Goal: Check status: Check status

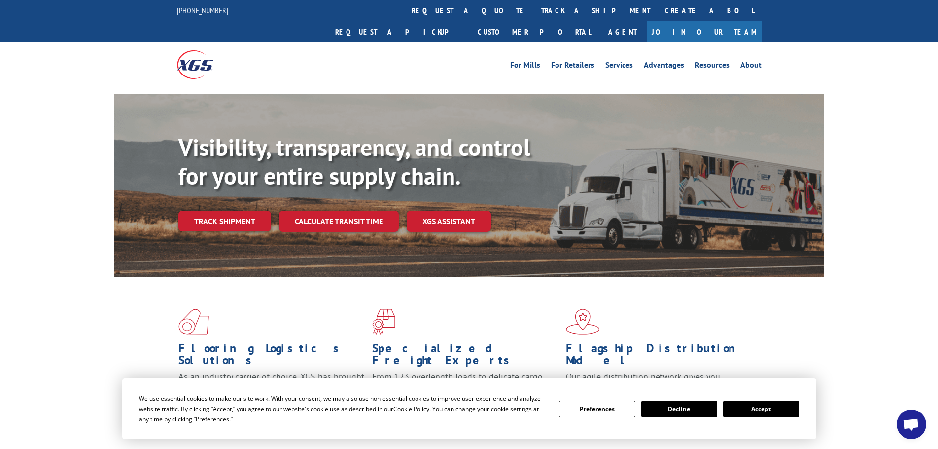
click at [760, 405] on button "Accept" at bounding box center [761, 408] width 76 height 17
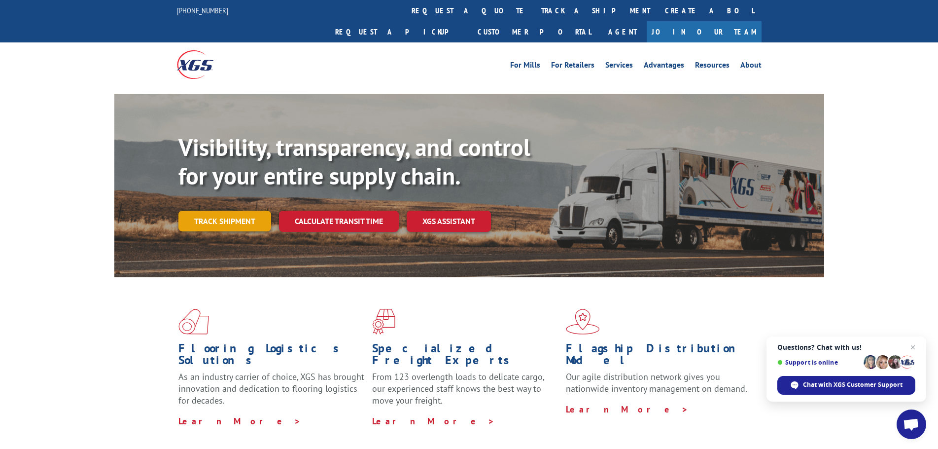
click at [218, 211] on link "Track shipment" at bounding box center [224, 221] width 93 height 21
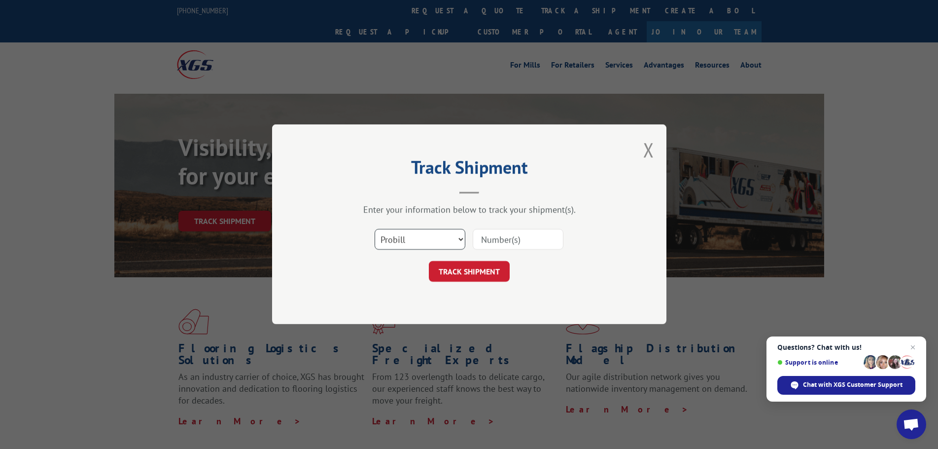
click at [424, 240] on select "Select category... Probill BOL PO" at bounding box center [420, 239] width 91 height 21
select select "po"
click at [375, 229] on select "Select category... Probill BOL PO" at bounding box center [420, 239] width 91 height 21
click at [499, 236] on input at bounding box center [518, 239] width 91 height 21
paste input "57512726"
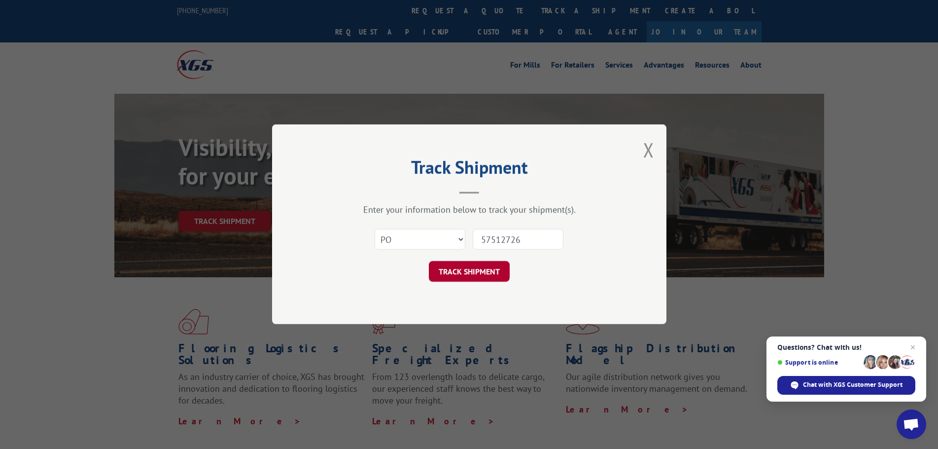
type input "57512726"
click at [455, 271] on button "TRACK SHIPMENT" at bounding box center [469, 271] width 81 height 21
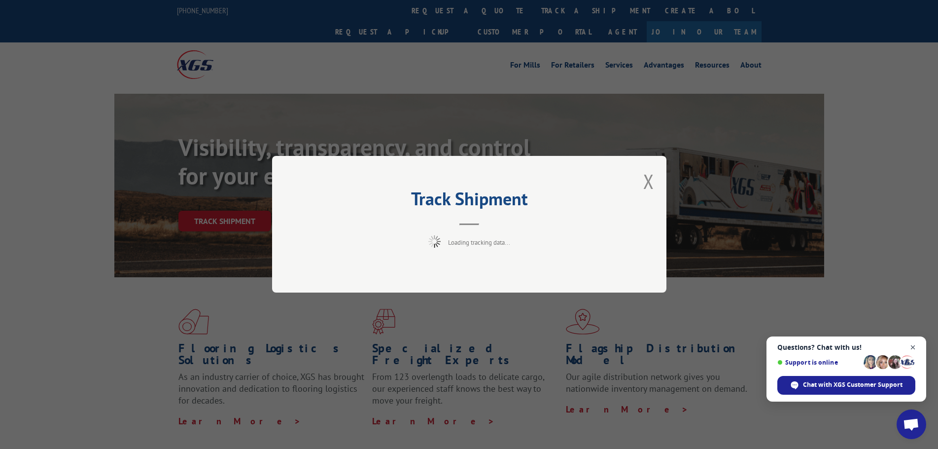
click at [914, 347] on span "Close chat" at bounding box center [913, 347] width 12 height 12
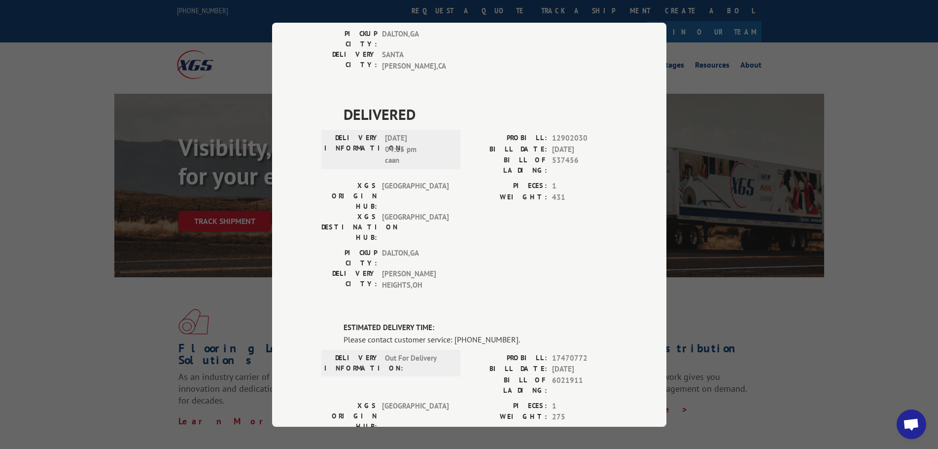
scroll to position [296, 0]
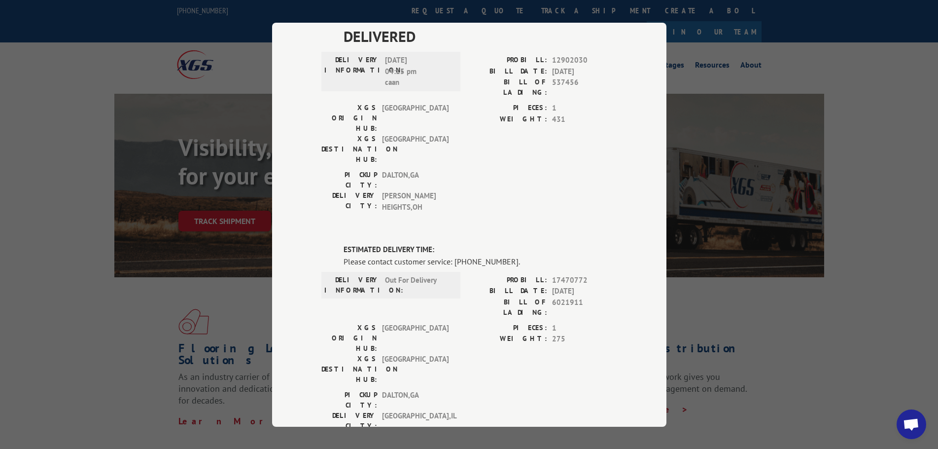
click at [890, 191] on div "Track Shipment DELIVERED DELIVERY INFORMATION: PROBILL: 10527824 BILL DATE: [DA…" at bounding box center [469, 224] width 938 height 449
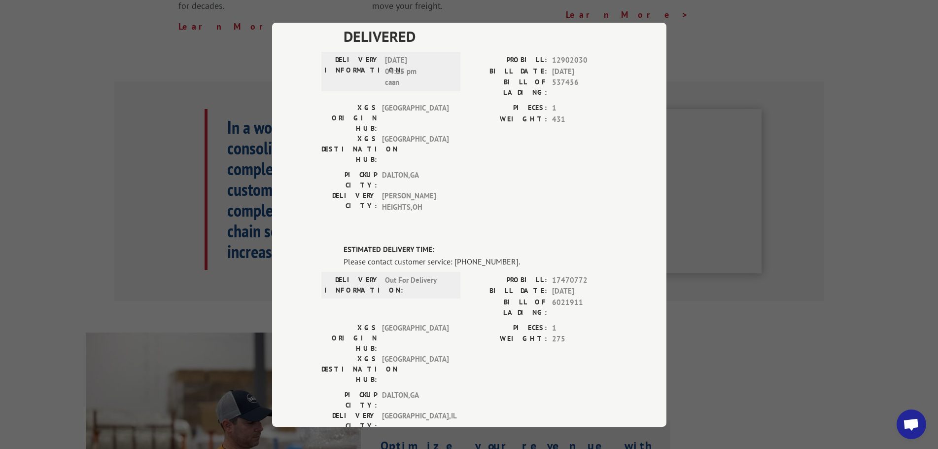
scroll to position [0, 0]
